Goal: Browse casually

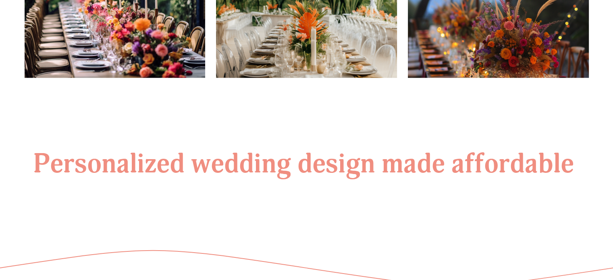
scroll to position [731, 0]
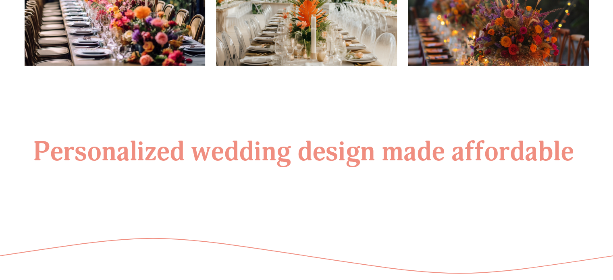
drag, startPoint x: 619, startPoint y: 40, endPoint x: 619, endPoint y: 193, distance: 153.5
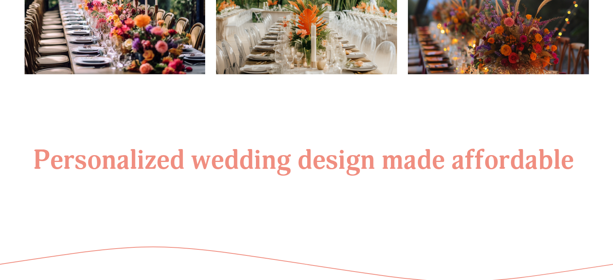
scroll to position [722, 0]
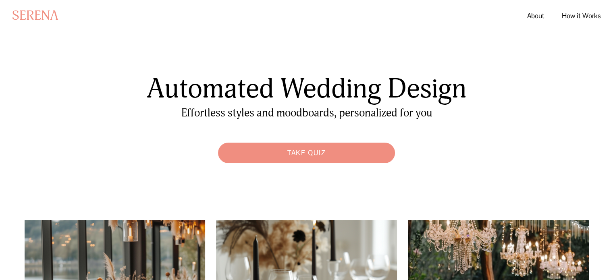
scroll to position [1739, 0]
